Goal: Communication & Community: Answer question/provide support

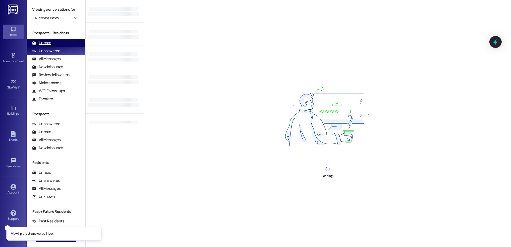
click at [47, 43] on div "Unread" at bounding box center [41, 43] width 19 height 6
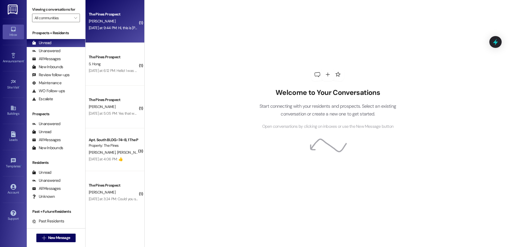
click at [108, 28] on div "[DATE] at 9:44 PM: Hi, this is [PERSON_NAME]! I was told I would be sent a Wint…" at bounding box center [234, 27] width 290 height 5
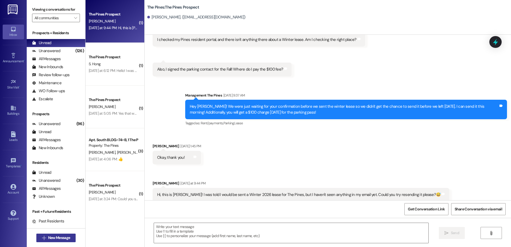
click at [48, 236] on span "New Message" at bounding box center [59, 238] width 22 height 6
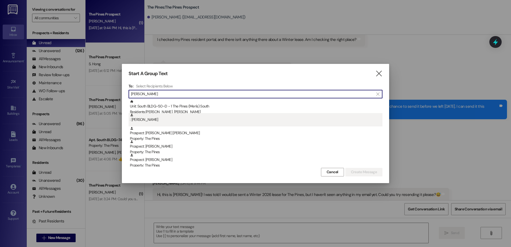
type input "[PERSON_NAME]"
click at [172, 119] on div ": [PERSON_NAME]" at bounding box center [256, 117] width 253 height 9
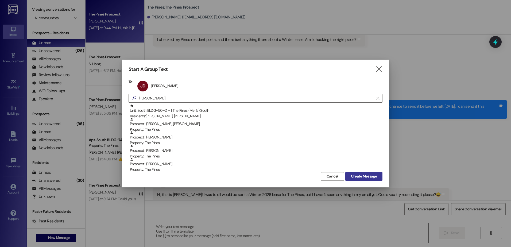
click at [356, 174] on span "Create Message" at bounding box center [364, 176] width 26 height 6
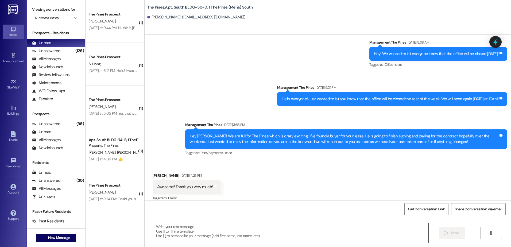
scroll to position [2210, 0]
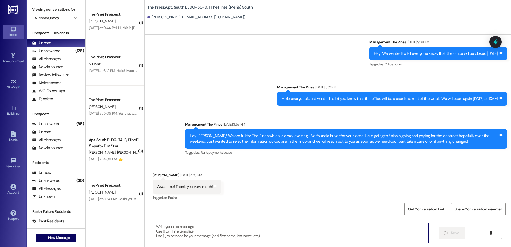
click at [230, 235] on textarea at bounding box center [291, 233] width 274 height 20
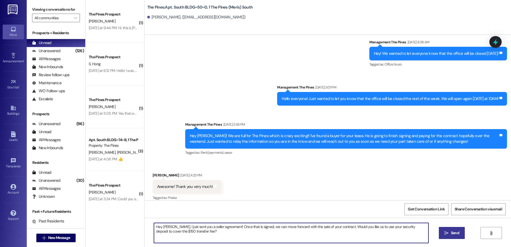
type textarea "Hey [PERSON_NAME], I just sent you a seller agreement! Once that is signed, we …"
click at [448, 235] on span " Send" at bounding box center [451, 233] width 17 height 6
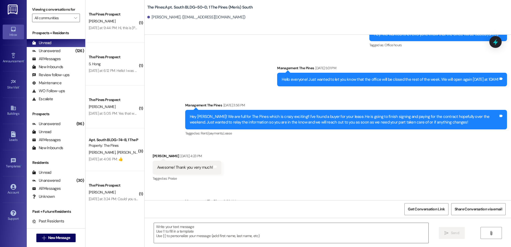
scroll to position [2252, 0]
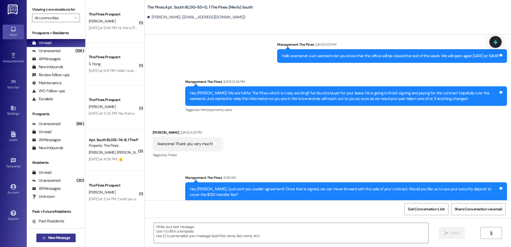
click at [63, 238] on span "New Message" at bounding box center [59, 238] width 22 height 6
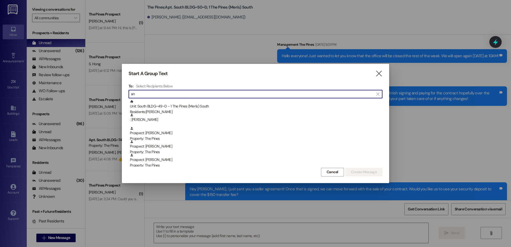
type input "a"
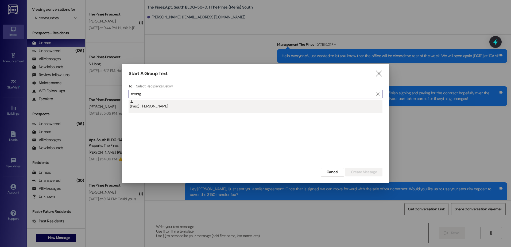
type input "montg"
click at [156, 107] on div "(Past) : [PERSON_NAME]" at bounding box center [256, 104] width 253 height 9
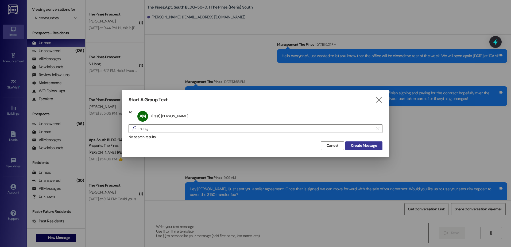
click at [352, 143] on span "Create Message" at bounding box center [364, 146] width 26 height 6
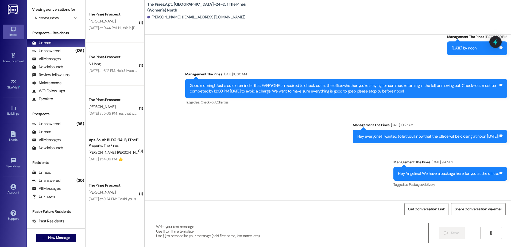
scroll to position [41299, 0]
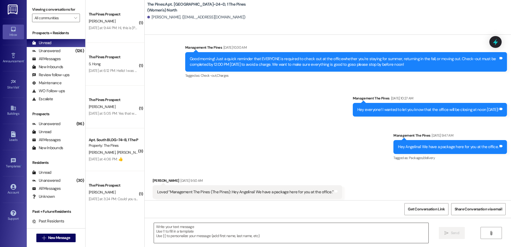
click at [191, 233] on textarea at bounding box center [291, 233] width 274 height 20
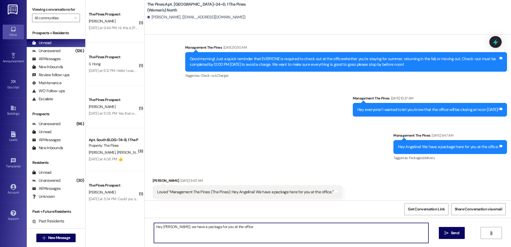
type textarea "Hey [PERSON_NAME], we have a package for you at the office!"
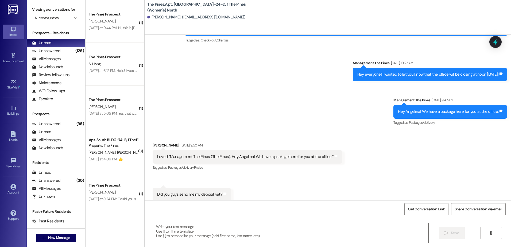
scroll to position [41336, 0]
